Goal: Go to known website: Access a specific website the user already knows

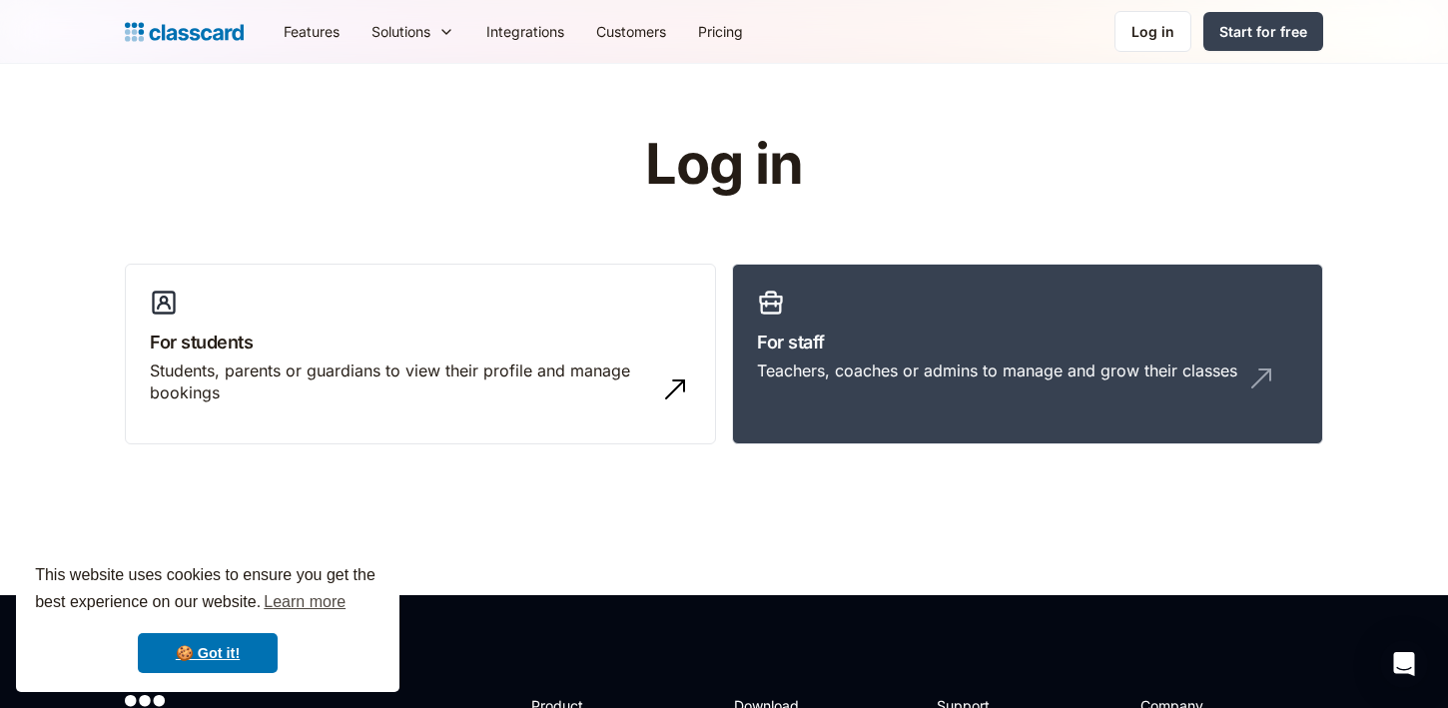
click at [802, 87] on header "Log in For students Students, parents or guardians to view their profile and ma…" at bounding box center [724, 329] width 1448 height 531
click at [1174, 38] on div "Log in" at bounding box center [1152, 31] width 43 height 21
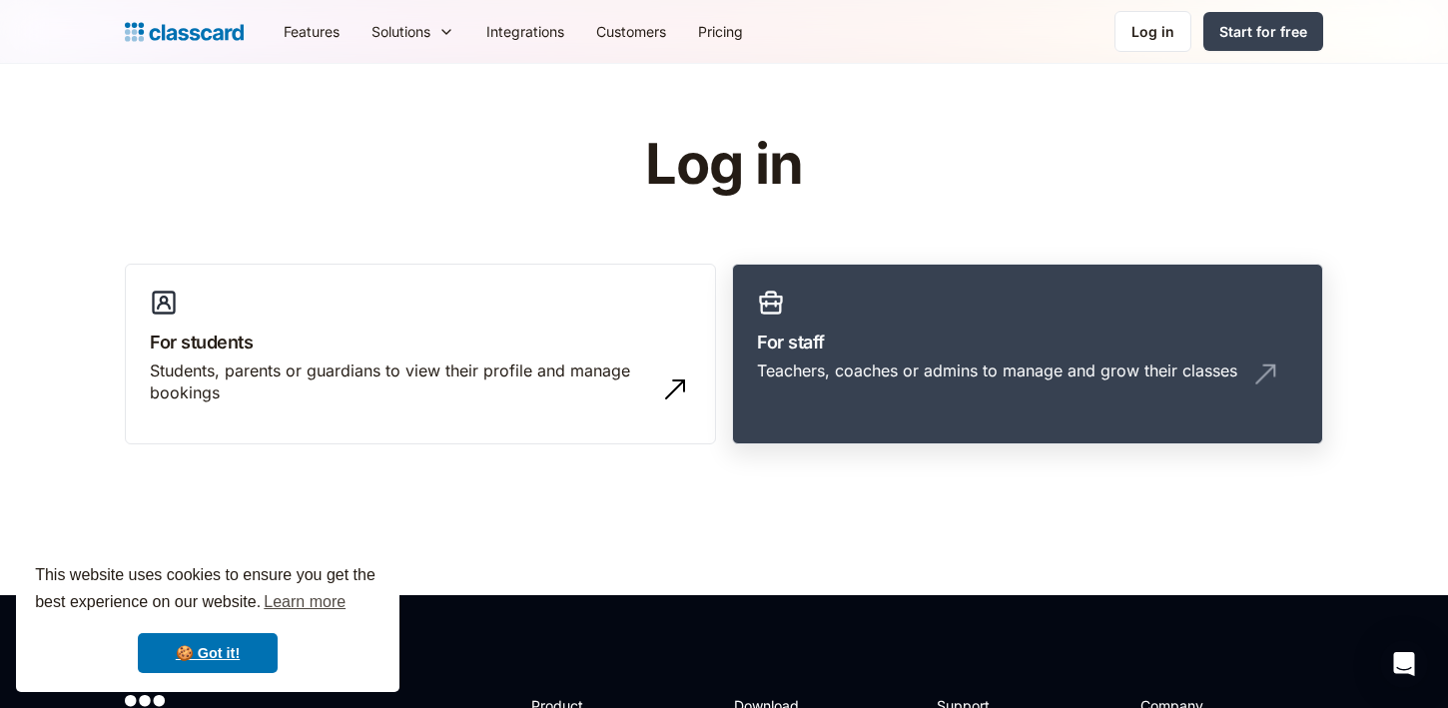
click at [1110, 264] on link "For staff Teachers, coaches or admins to manage and grow their classes" at bounding box center [1027, 355] width 591 height 182
